Goal: Transaction & Acquisition: Subscribe to service/newsletter

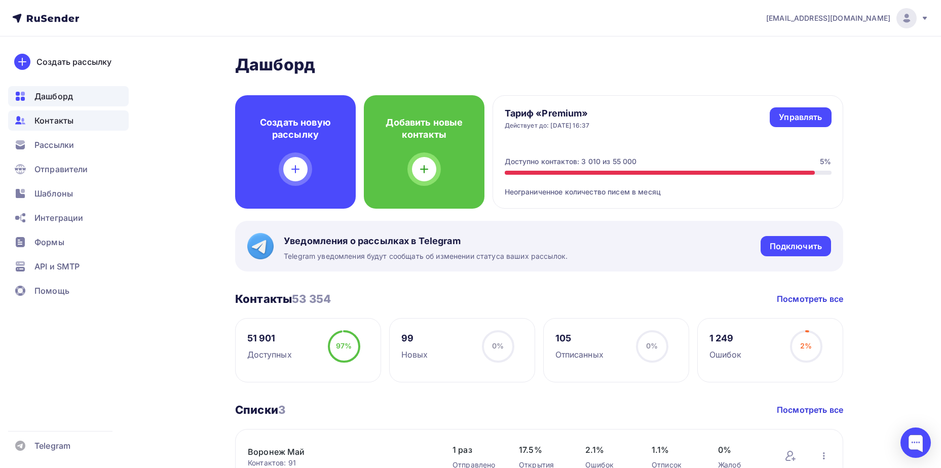
click at [73, 125] on span "Контакты" at bounding box center [53, 120] width 39 height 12
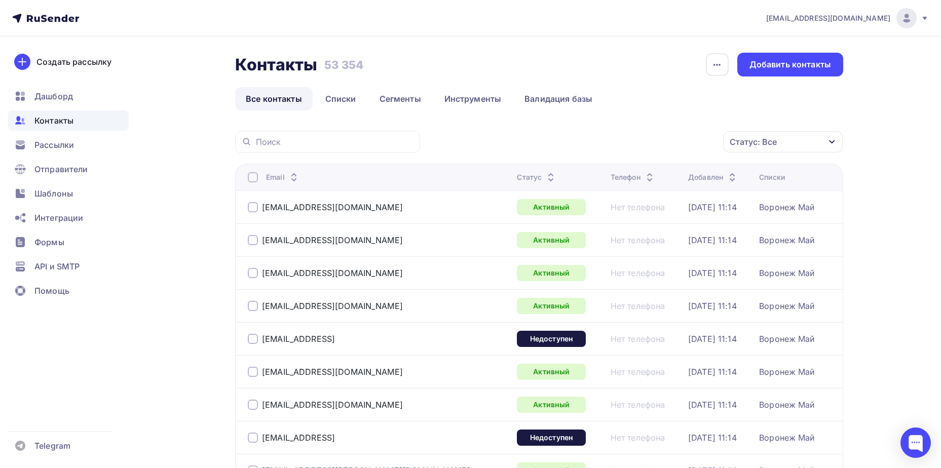
click at [756, 144] on div "Статус: Все" at bounding box center [752, 142] width 47 height 12
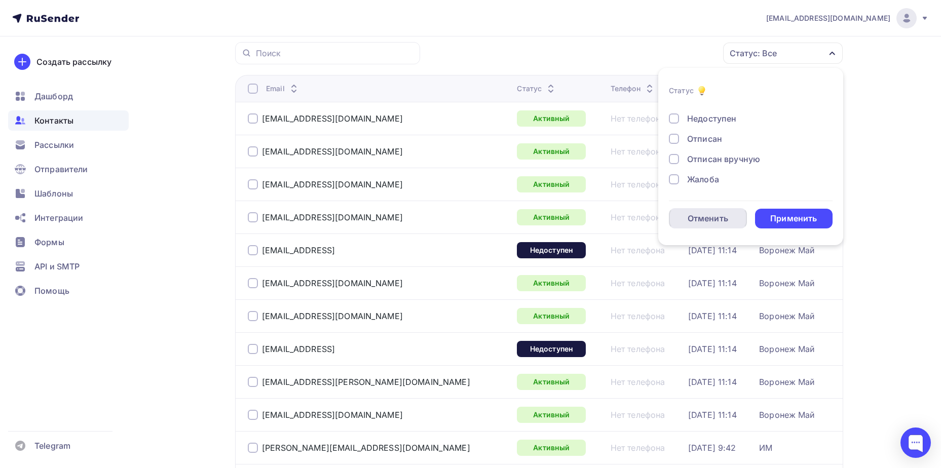
scroll to position [51, 0]
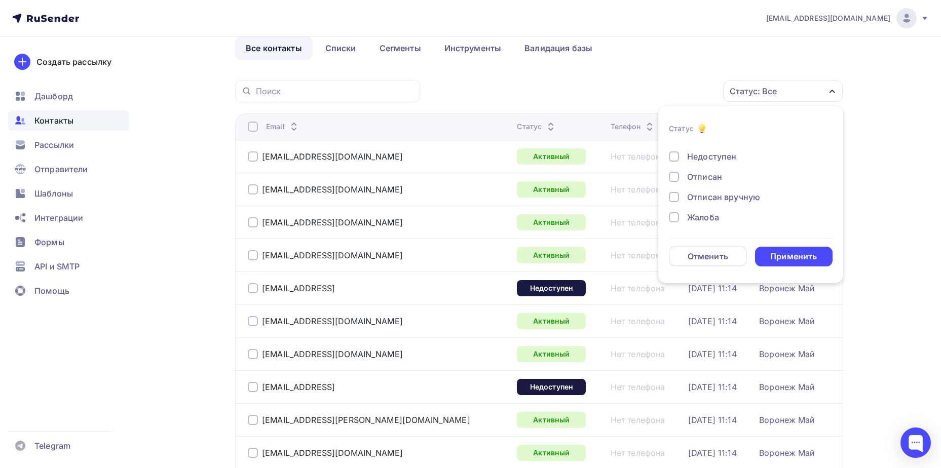
click at [693, 215] on div "Жалоба" at bounding box center [703, 217] width 32 height 12
click at [698, 179] on div "Отписан" at bounding box center [704, 177] width 35 height 12
click at [800, 264] on div "Применить" at bounding box center [794, 257] width 78 height 20
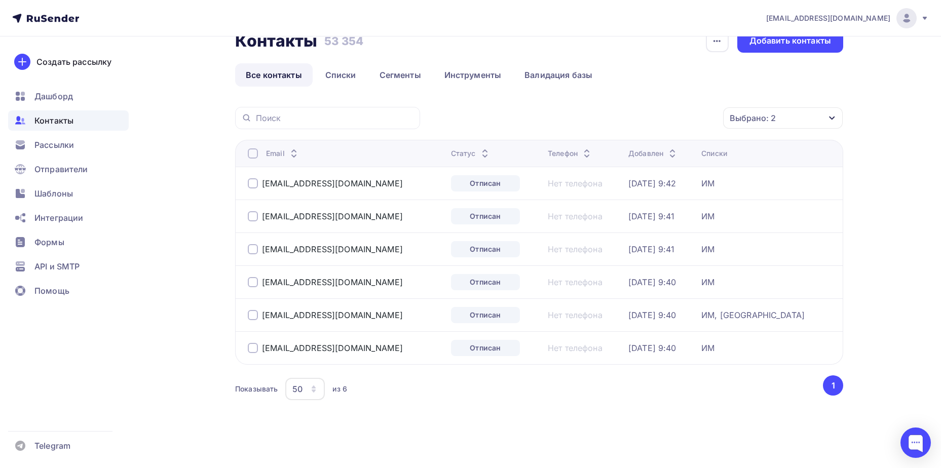
scroll to position [24, 0]
click at [254, 152] on div at bounding box center [253, 153] width 10 height 10
click at [668, 115] on div "Действие" at bounding box center [648, 118] width 134 height 20
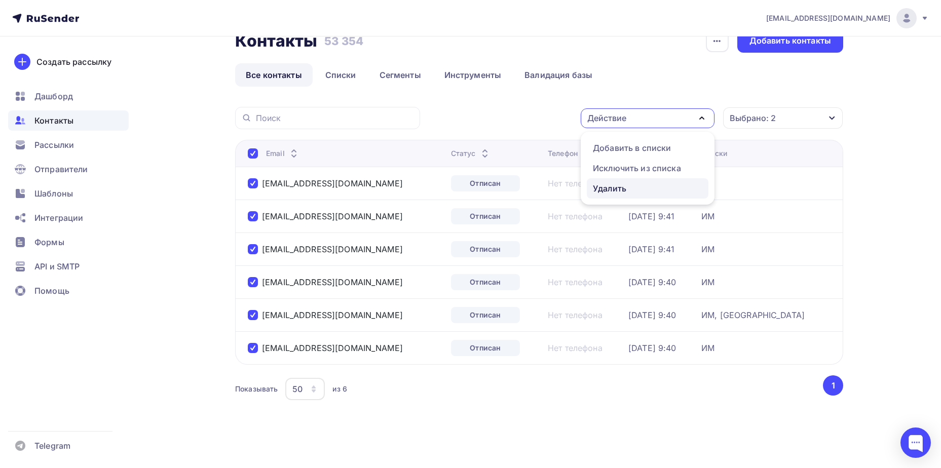
click at [648, 189] on div "Удалить" at bounding box center [647, 188] width 109 height 12
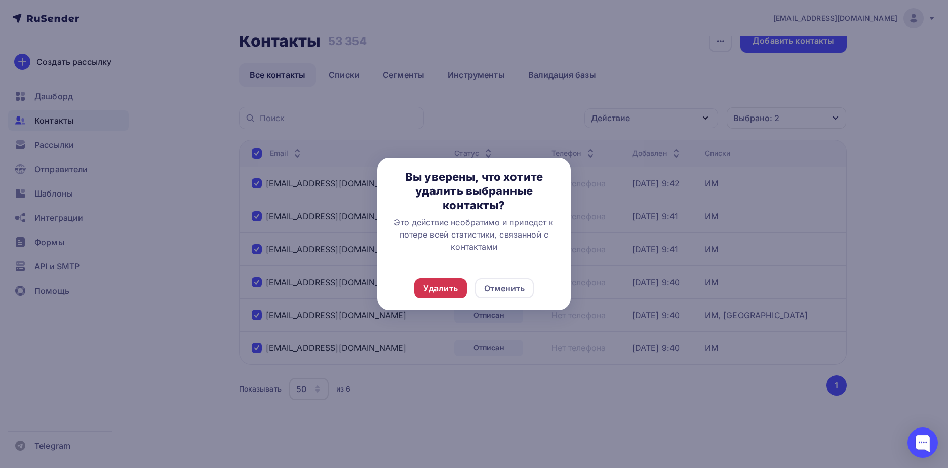
click at [450, 293] on div "Удалить" at bounding box center [440, 288] width 34 height 12
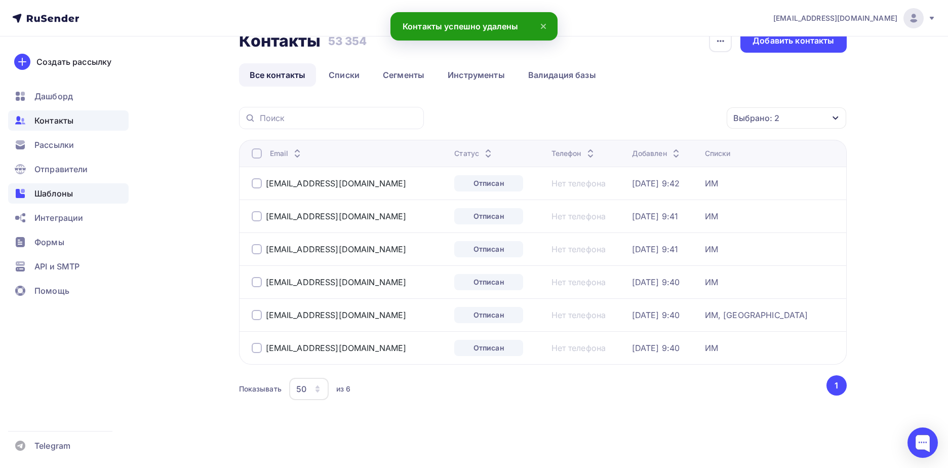
click at [40, 195] on span "Шаблоны" at bounding box center [53, 193] width 38 height 12
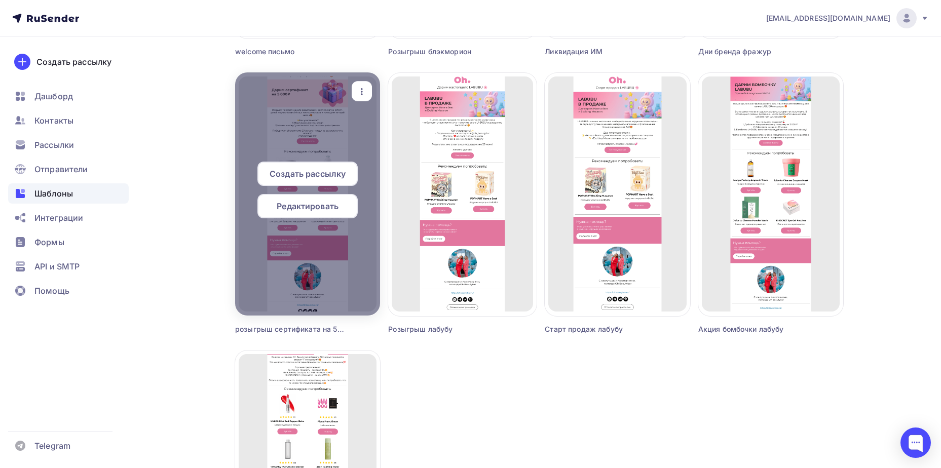
scroll to position [608, 0]
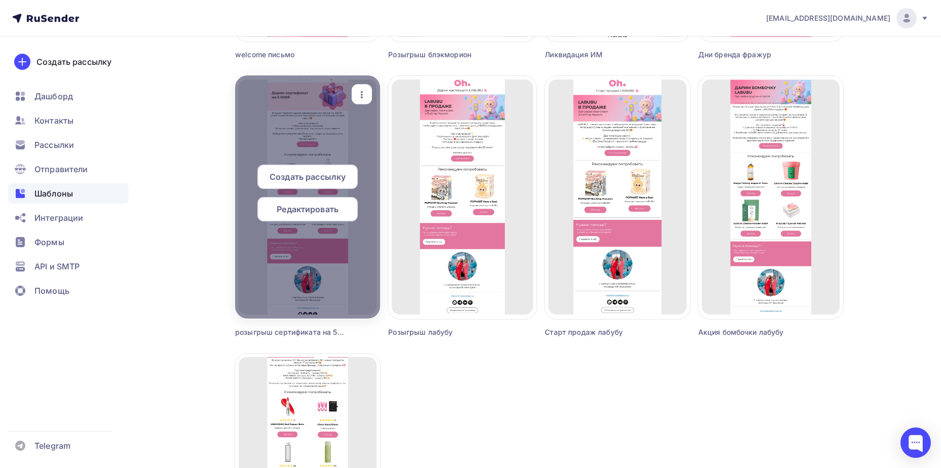
click at [303, 204] on span "Редактировать" at bounding box center [308, 209] width 62 height 12
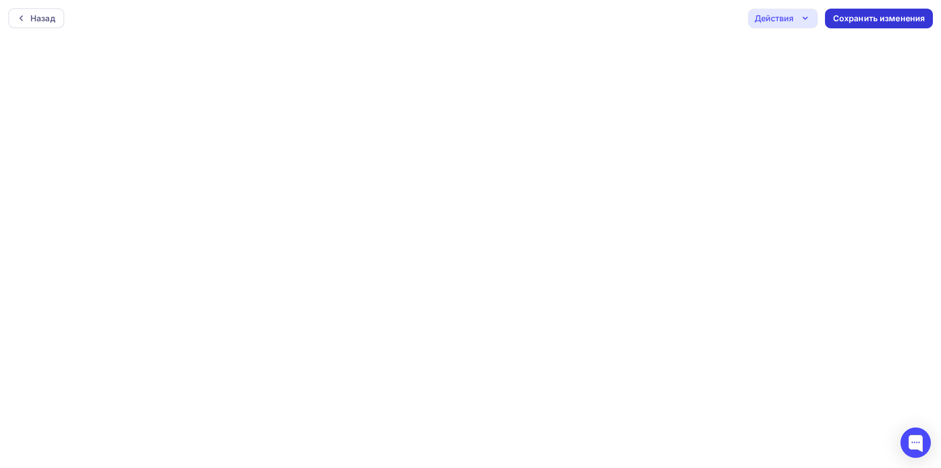
click at [857, 16] on div "Сохранить изменения" at bounding box center [879, 19] width 92 height 12
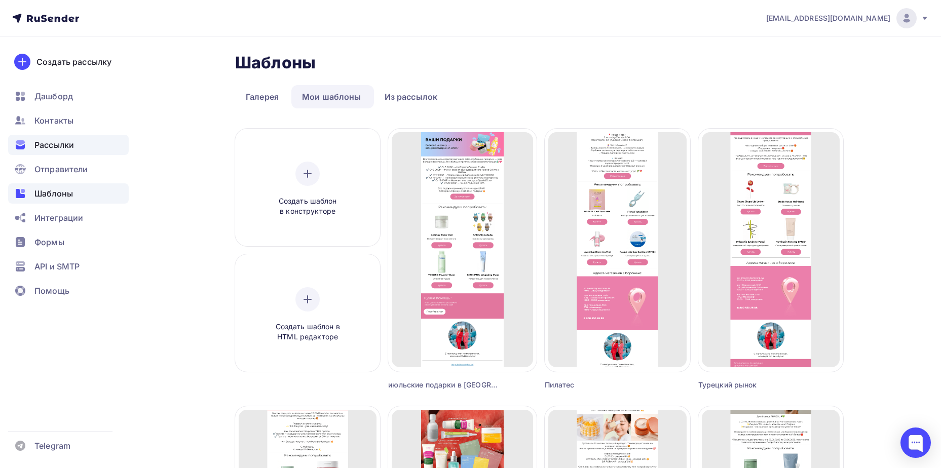
click at [81, 148] on div "Рассылки" at bounding box center [68, 145] width 121 height 20
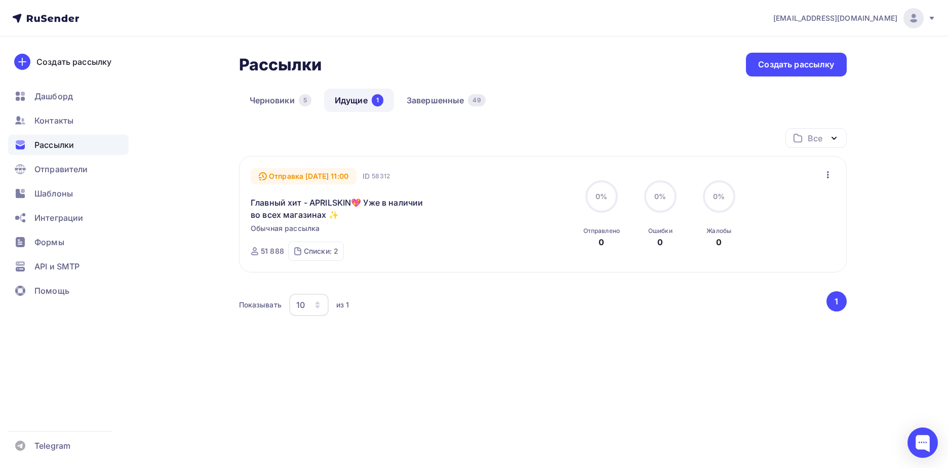
click at [855, 54] on div "Рассылки Рассылки Создать рассылку [GEOGRAPHIC_DATA] 5 Идущие 1 Завершенные 49 …" at bounding box center [474, 227] width 830 height 383
click at [840, 58] on div "Создать рассылку" at bounding box center [796, 65] width 100 height 24
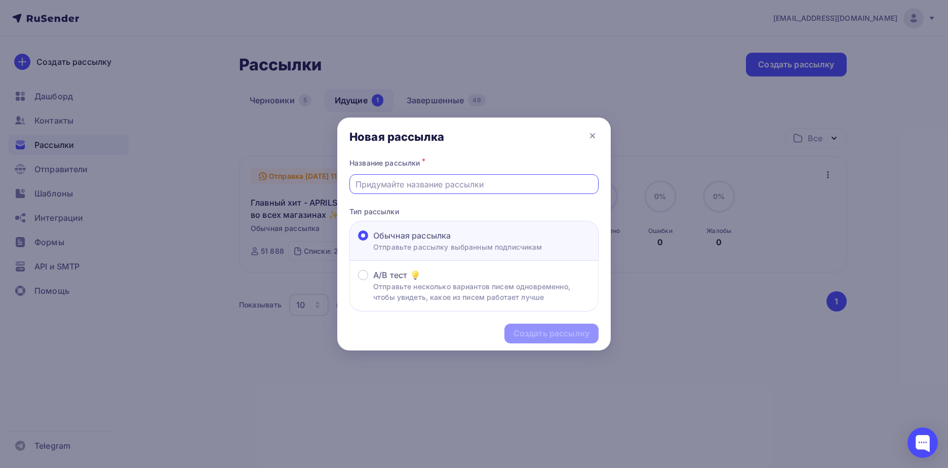
click at [447, 183] on input "text" at bounding box center [475, 184] width 238 height 12
type input "Розыгрыш сертификата на 5000!"
click at [538, 335] on div "Создать рассылку" at bounding box center [552, 334] width 76 height 12
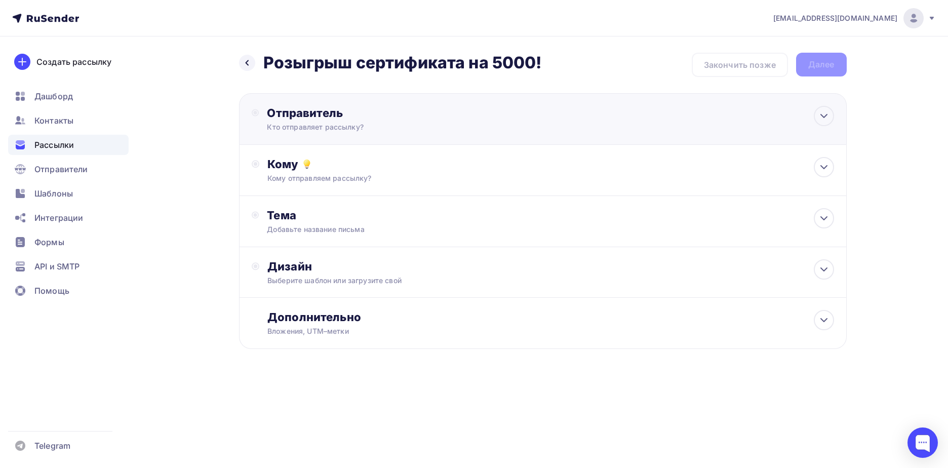
click at [426, 131] on div "Кто отправляет рассылку?" at bounding box center [366, 127] width 198 height 10
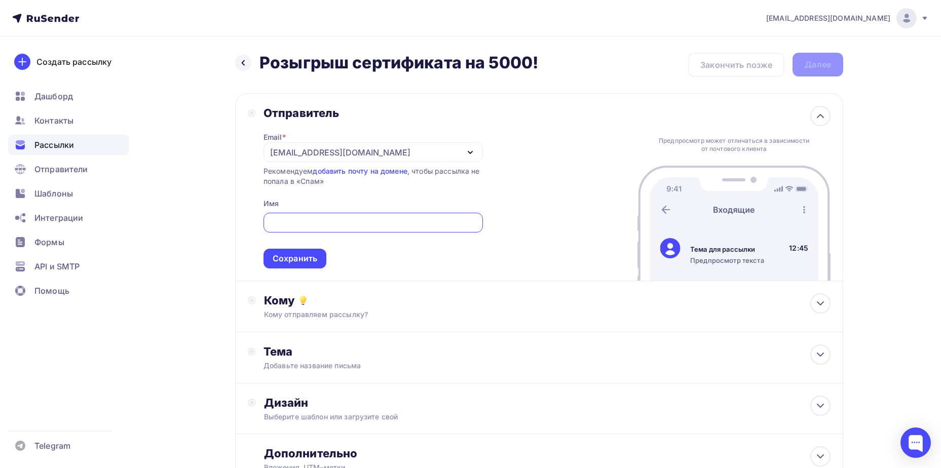
click at [343, 153] on div "[EMAIL_ADDRESS][DOMAIN_NAME]" at bounding box center [340, 152] width 140 height 12
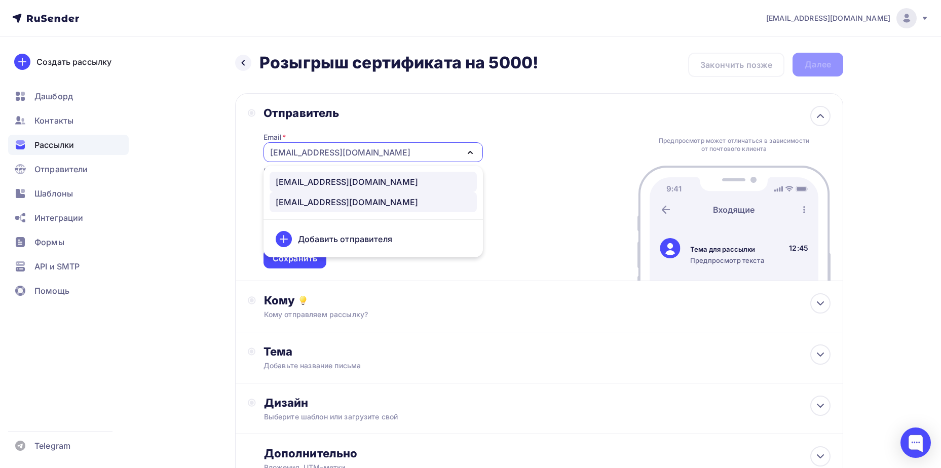
click at [342, 181] on div "[EMAIL_ADDRESS][DOMAIN_NAME]" at bounding box center [347, 182] width 142 height 12
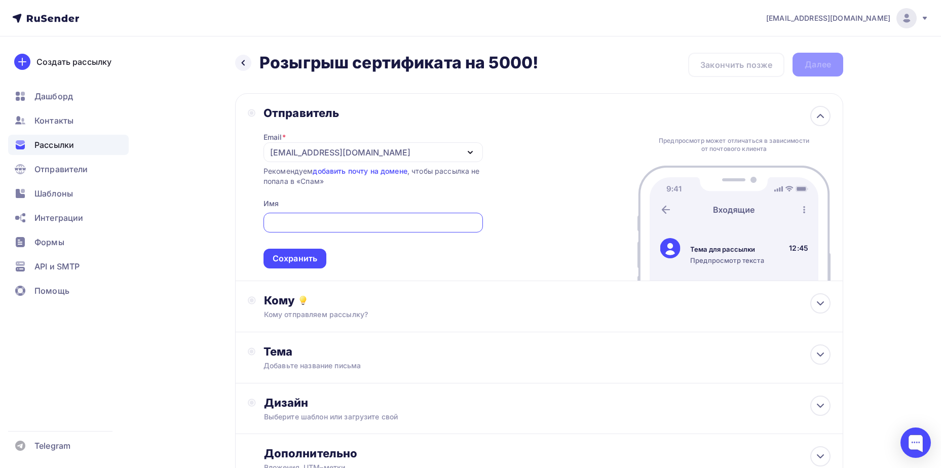
click at [330, 228] on input "text" at bounding box center [373, 223] width 208 height 12
click at [564, 304] on div "Кому" at bounding box center [547, 300] width 566 height 14
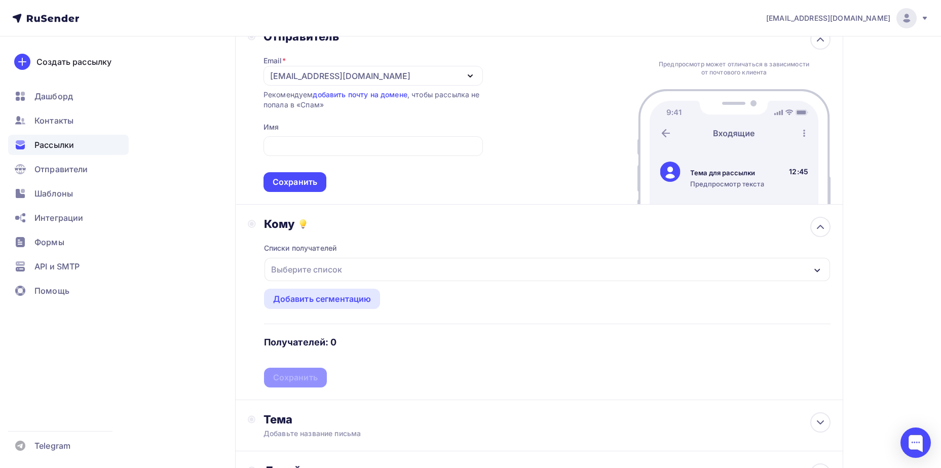
scroll to position [152, 0]
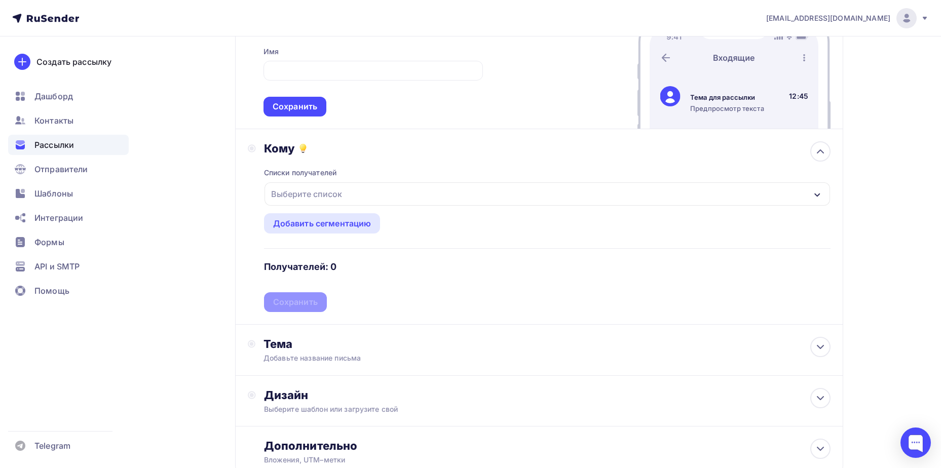
click at [395, 194] on div "Выберите список" at bounding box center [546, 193] width 565 height 23
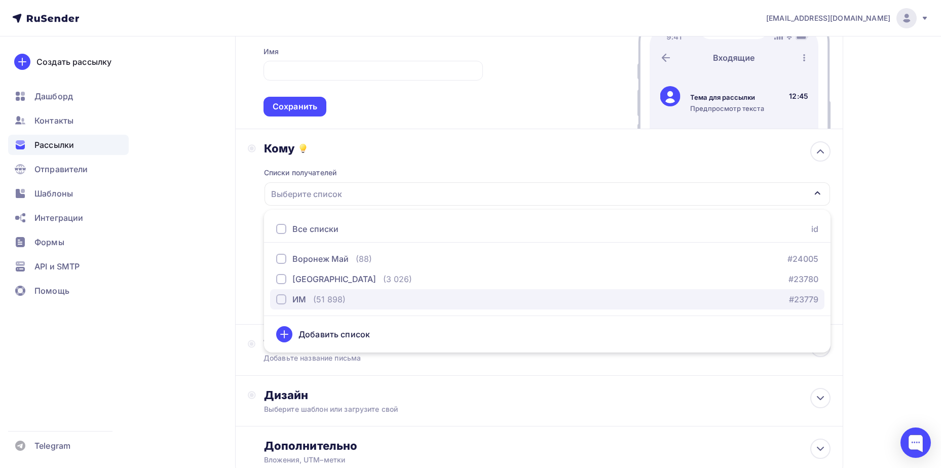
click at [279, 294] on div "button" at bounding box center [281, 299] width 10 height 10
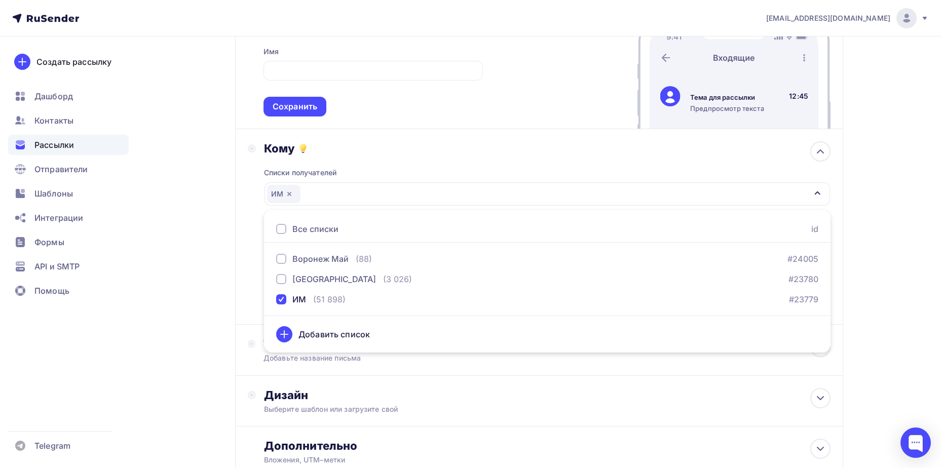
click at [224, 280] on div "Назад Розыгрыш сертификата на 5000! Розыгрыш сертификата на 5000! Закончить поз…" at bounding box center [470, 214] width 830 height 659
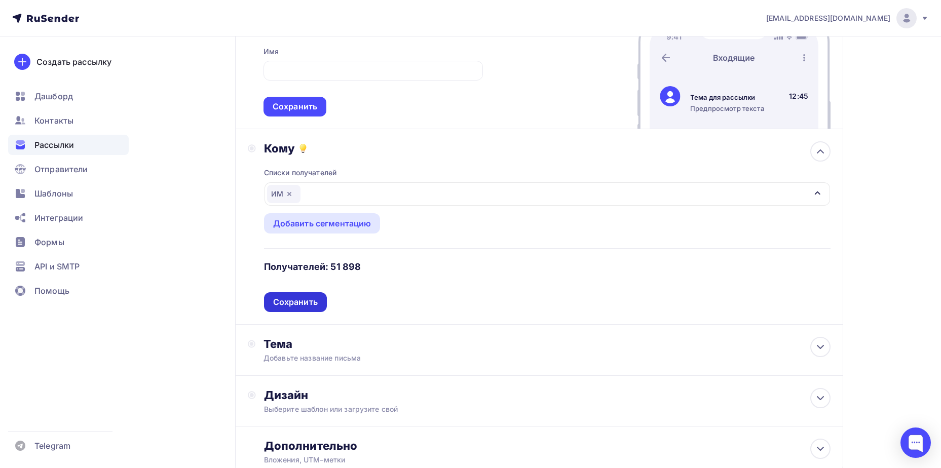
click at [296, 303] on div "Сохранить" at bounding box center [295, 302] width 45 height 12
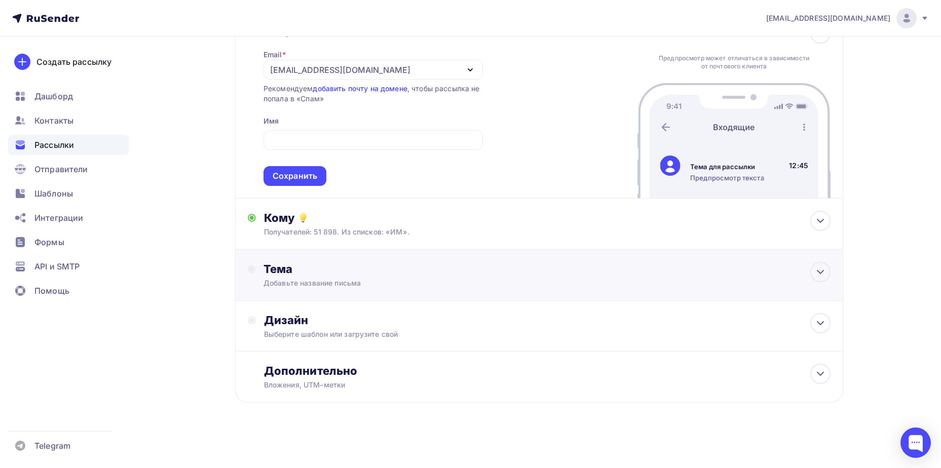
click at [389, 280] on div "Добавьте название письма" at bounding box center [353, 283] width 180 height 10
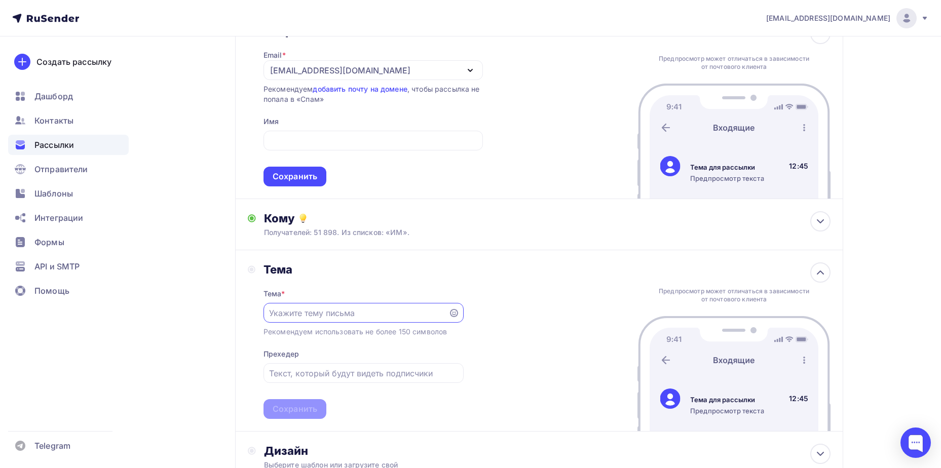
scroll to position [0, 0]
click at [353, 310] on input "text" at bounding box center [355, 313] width 173 height 12
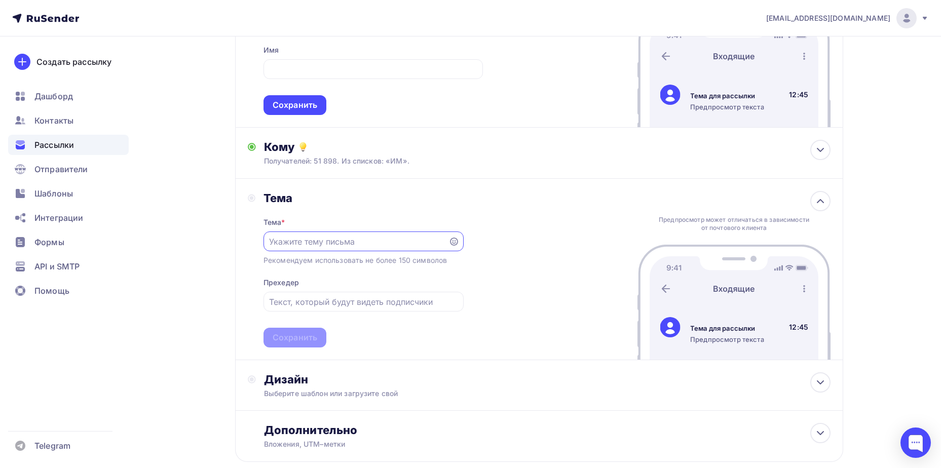
scroll to position [183, 0]
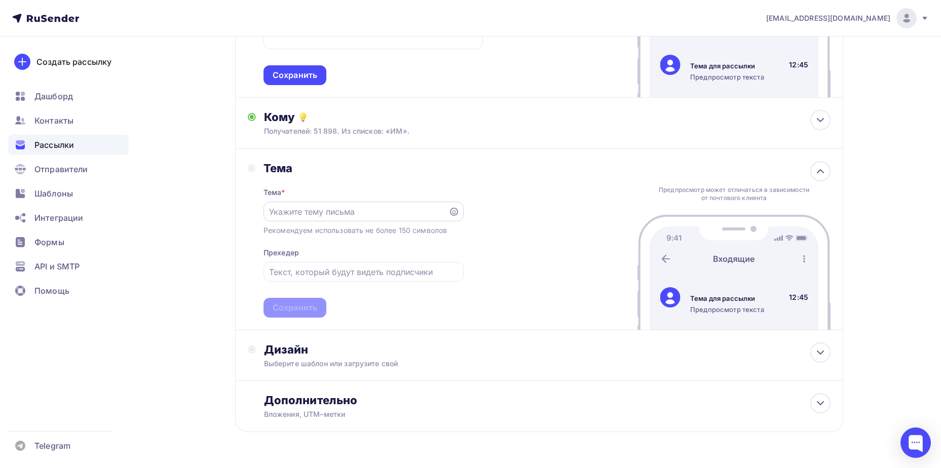
click at [351, 204] on div at bounding box center [363, 212] width 200 height 20
click at [355, 212] on input "text" at bounding box center [355, 212] width 173 height 12
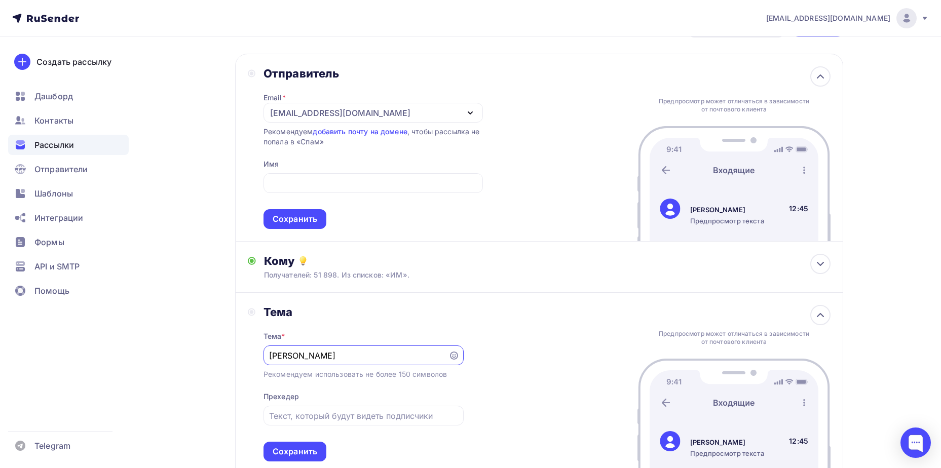
scroll to position [0, 0]
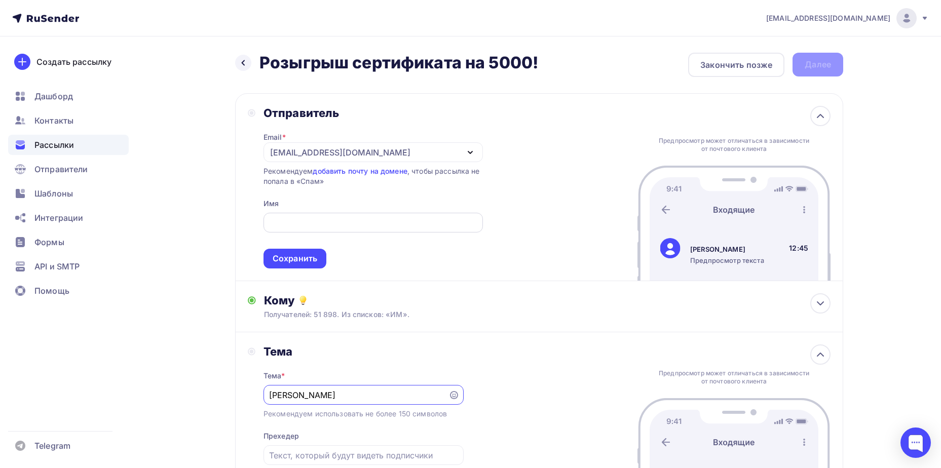
type input "[PERSON_NAME]"
click at [320, 225] on input "text" at bounding box center [373, 223] width 208 height 12
type input "З"
click at [333, 223] on input "Oh Beautybar" at bounding box center [373, 223] width 208 height 12
type input "Oh Beautybar Интернет-магазин"
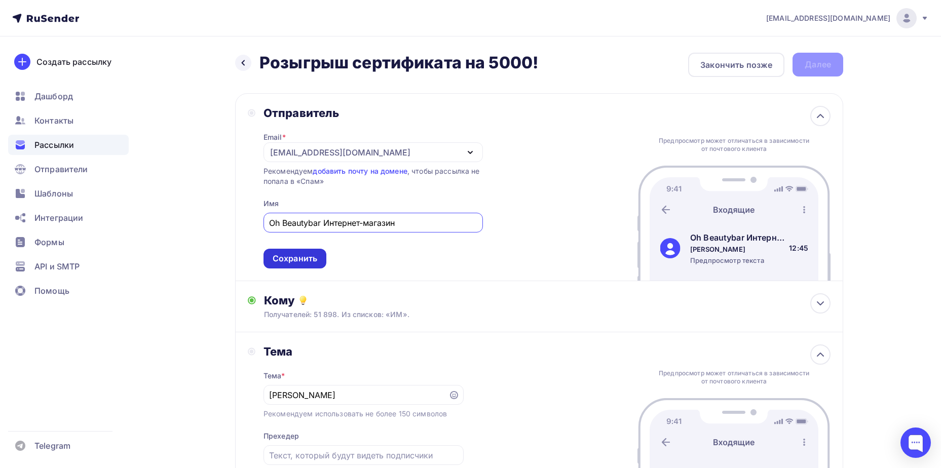
click at [317, 256] on div "Сохранить" at bounding box center [295, 259] width 45 height 12
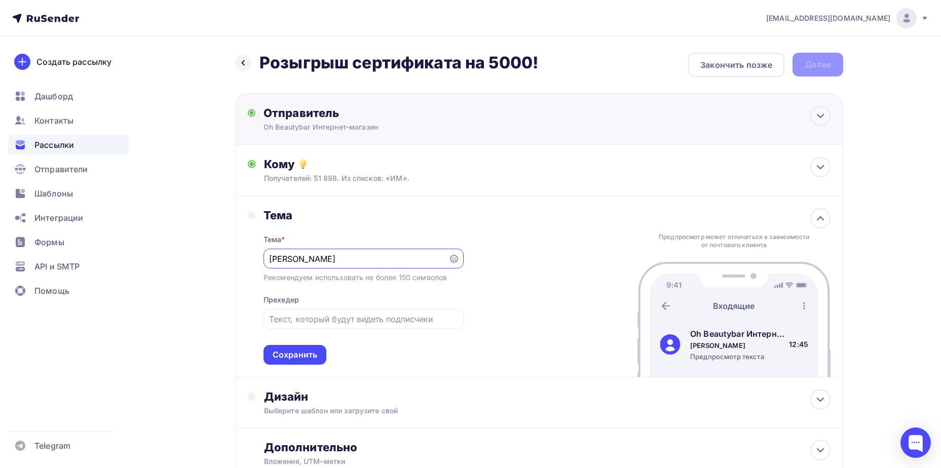
click at [317, 256] on input "[PERSON_NAME]" at bounding box center [355, 259] width 173 height 12
type input "Дарим сертификат"
click at [332, 321] on input "text" at bounding box center [363, 319] width 188 height 12
type input "На 5 000 в нашем канале"
click at [365, 259] on input "Дарим сертификат" at bounding box center [355, 259] width 173 height 12
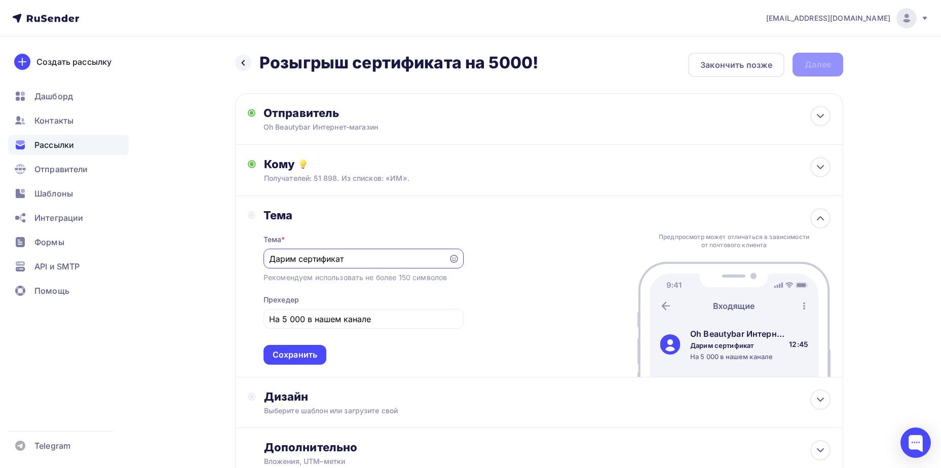
paste input "🎁🔥"
type input "Дарим сертификат🎁🔥"
click at [390, 325] on input "На 5 000 в нашем канале" at bounding box center [363, 319] width 188 height 12
paste input "💌"
paste input "₽"
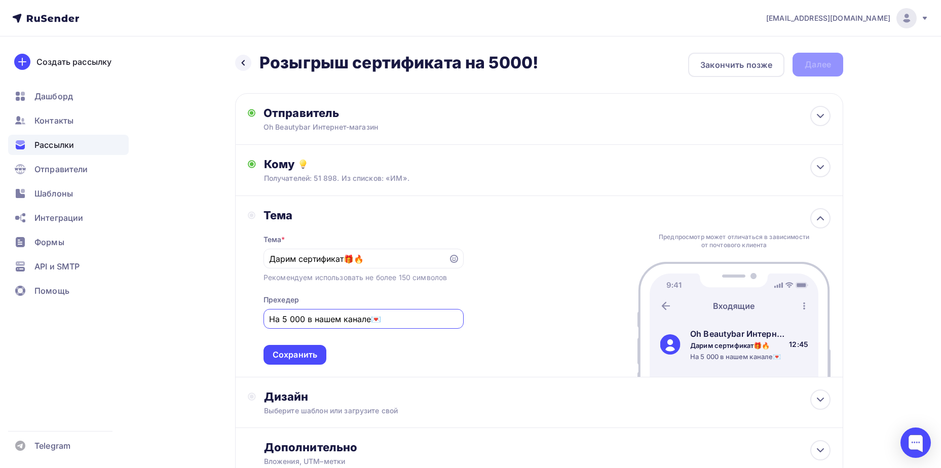
click at [303, 318] on input "На 5 000 в нашем канале💌" at bounding box center [363, 319] width 188 height 12
paste input "₽"
type input "На 5 000₽ в нашем канале💌"
click at [306, 355] on div "Сохранить" at bounding box center [295, 355] width 45 height 12
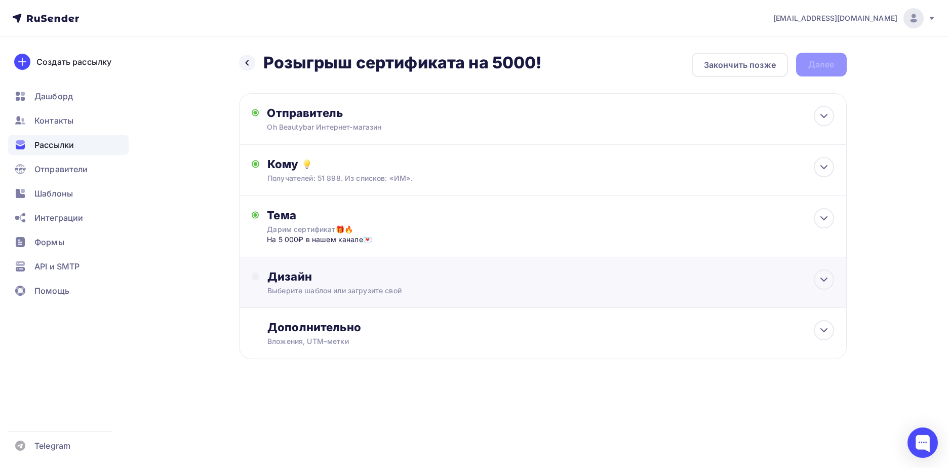
click at [356, 285] on div "Дизайн Выберите шаблон или загрузите свой" at bounding box center [550, 282] width 566 height 26
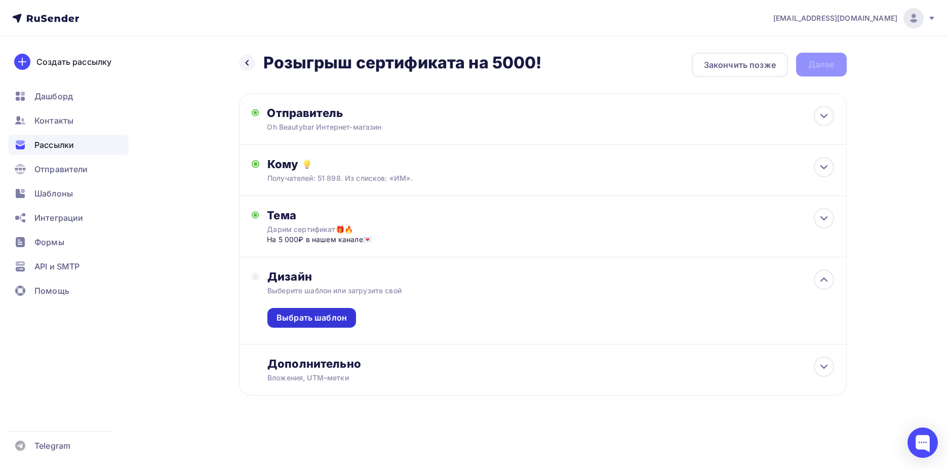
click at [319, 313] on div "Выбрать шаблон" at bounding box center [312, 318] width 70 height 12
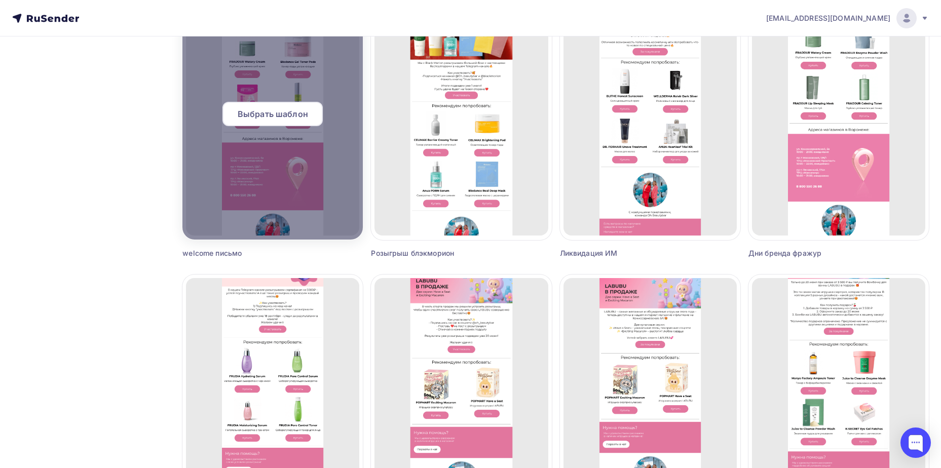
scroll to position [557, 0]
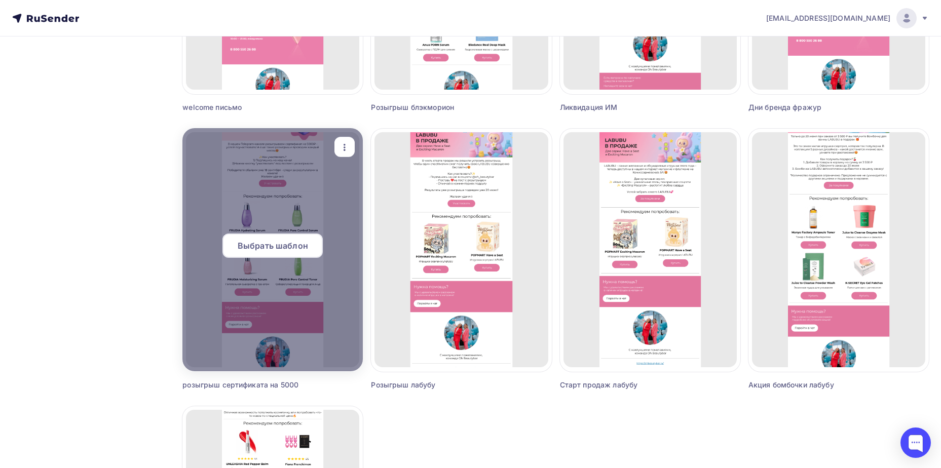
click at [257, 245] on span "Выбрать шаблон" at bounding box center [273, 246] width 70 height 12
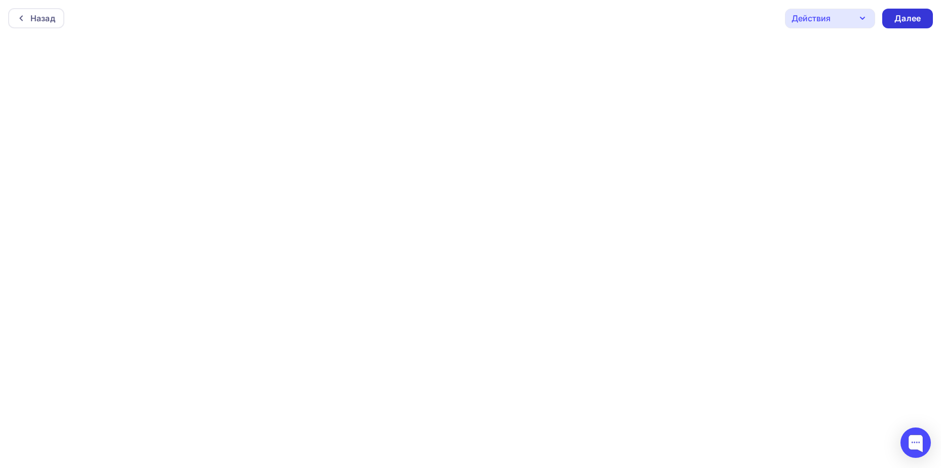
click at [913, 23] on div "Далее" at bounding box center [907, 19] width 26 height 12
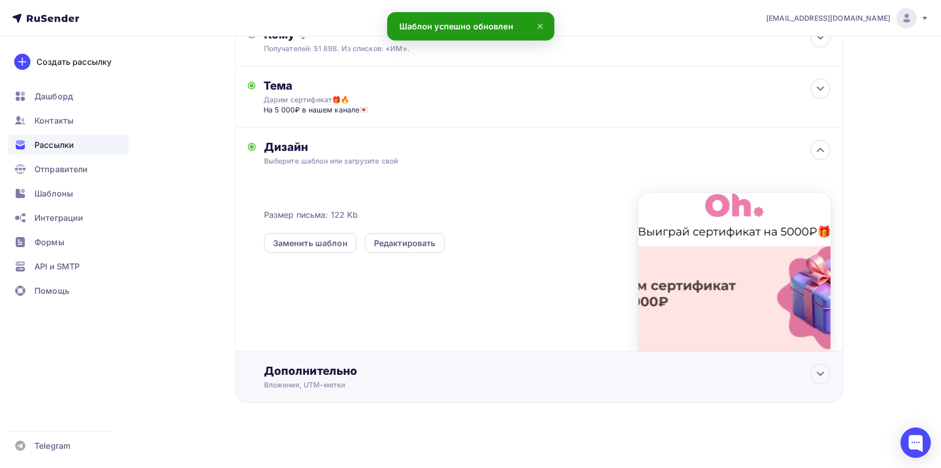
click at [501, 382] on div "Вложения, UTM–метки" at bounding box center [519, 385] width 510 height 10
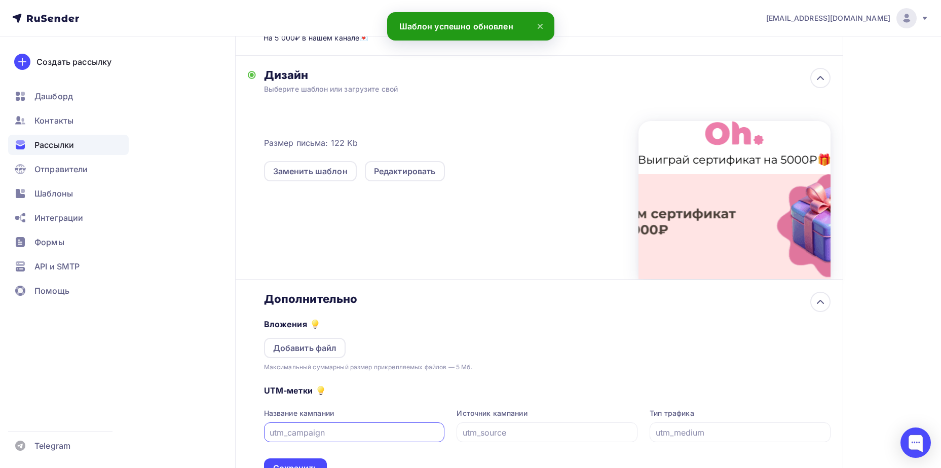
scroll to position [290, 0]
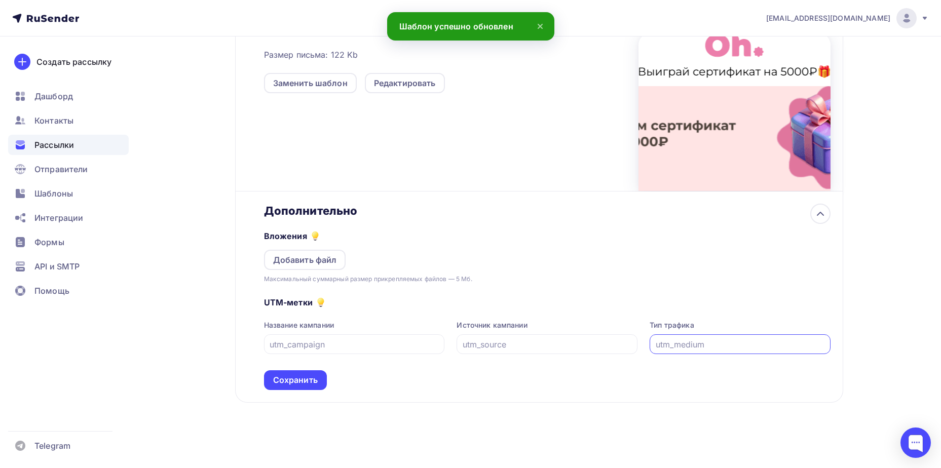
click at [705, 345] on input "text" at bounding box center [740, 344] width 169 height 12
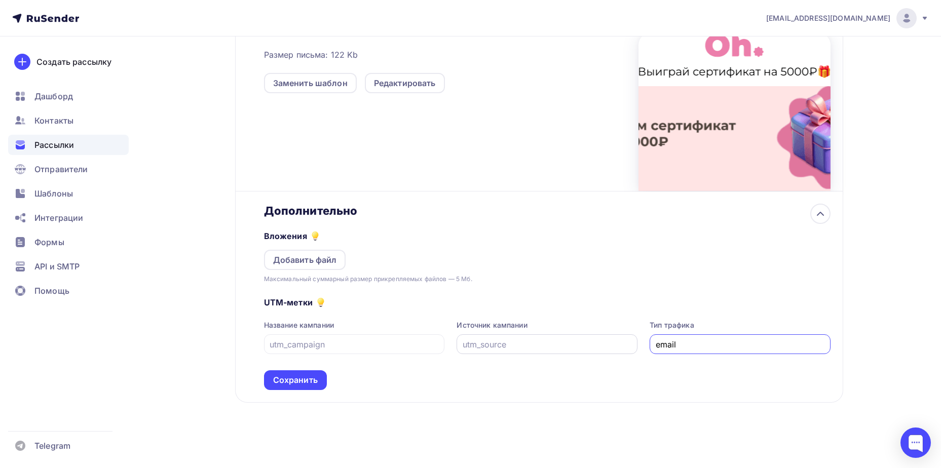
type input "email"
click at [551, 346] on input "text" at bounding box center [547, 344] width 169 height 12
type input "rusender"
click at [337, 346] on input "text" at bounding box center [353, 344] width 169 height 12
click at [295, 349] on input "5000yg" at bounding box center [353, 344] width 169 height 12
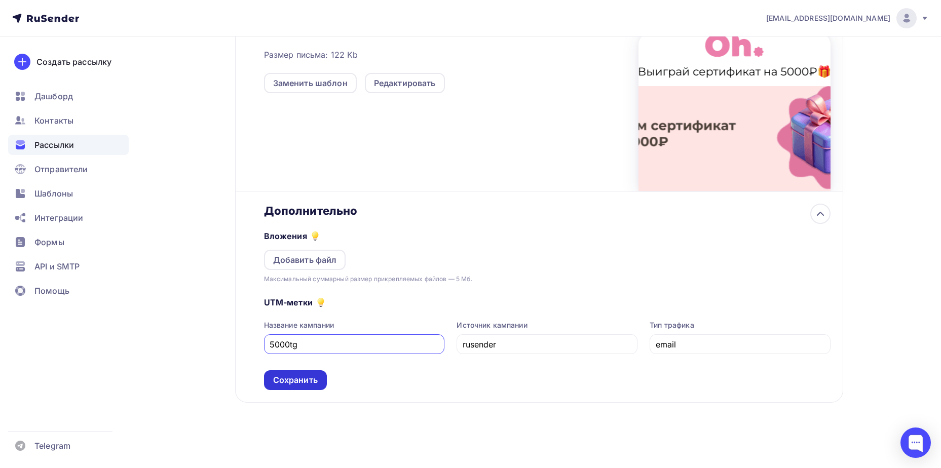
type input "5000tg"
click at [309, 370] on div "Сохранить" at bounding box center [295, 380] width 63 height 20
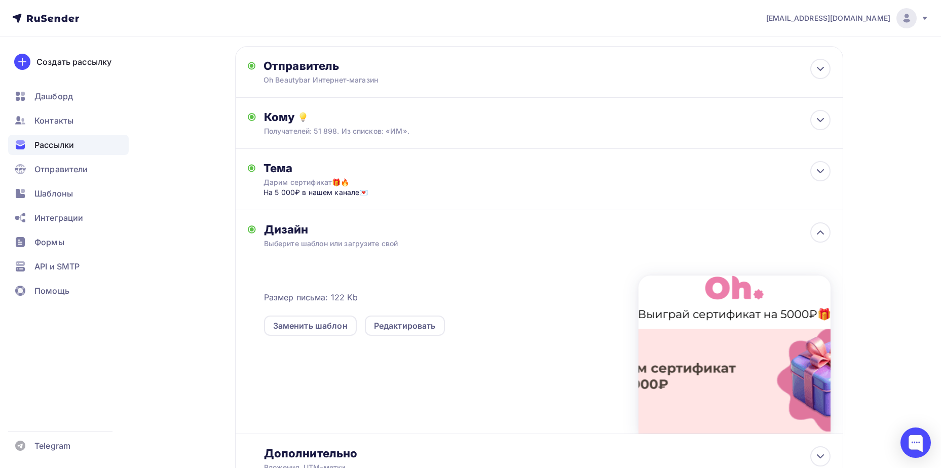
scroll to position [0, 0]
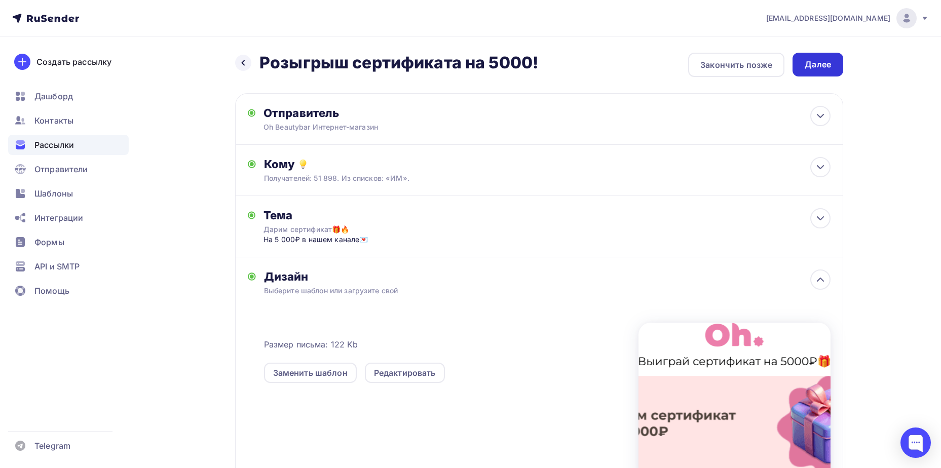
click at [824, 59] on div "Далее" at bounding box center [817, 65] width 26 height 12
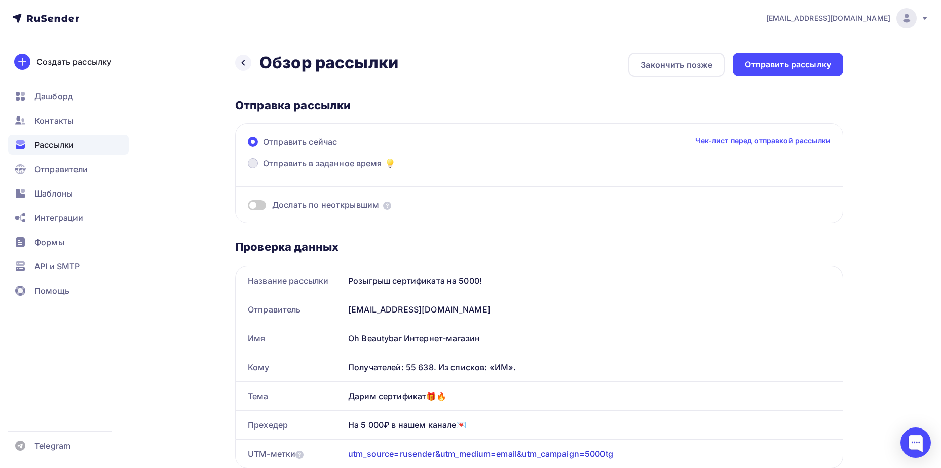
click at [319, 163] on span "Отправить в заданное время" at bounding box center [322, 163] width 119 height 12
click at [263, 169] on input "Отправить в заданное время" at bounding box center [263, 169] width 0 height 0
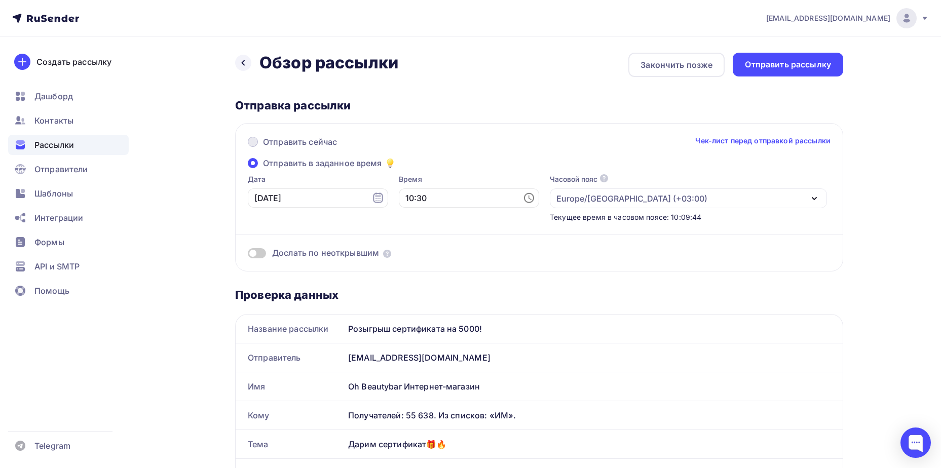
click at [303, 138] on span "Отправить сейчас" at bounding box center [300, 142] width 74 height 12
click at [263, 148] on input "Отправить сейчас" at bounding box center [263, 148] width 0 height 0
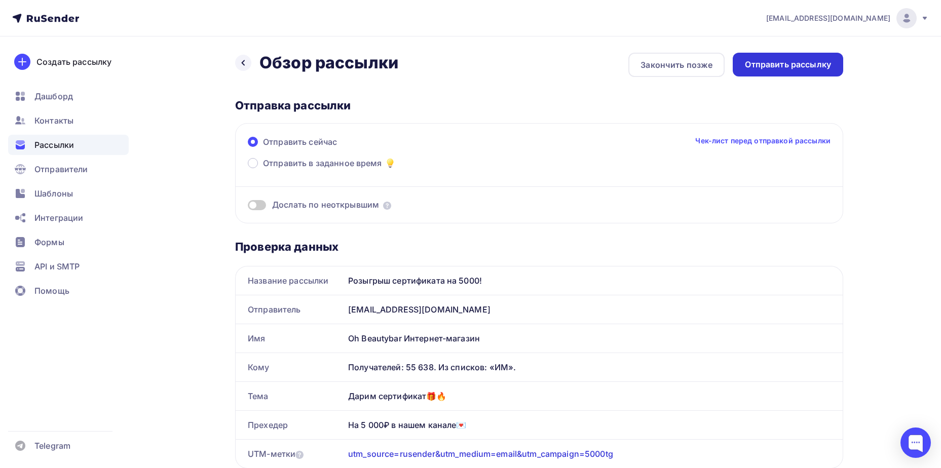
click at [811, 62] on div "Отправить рассылку" at bounding box center [788, 65] width 86 height 12
